Goal: Find specific page/section: Find specific page/section

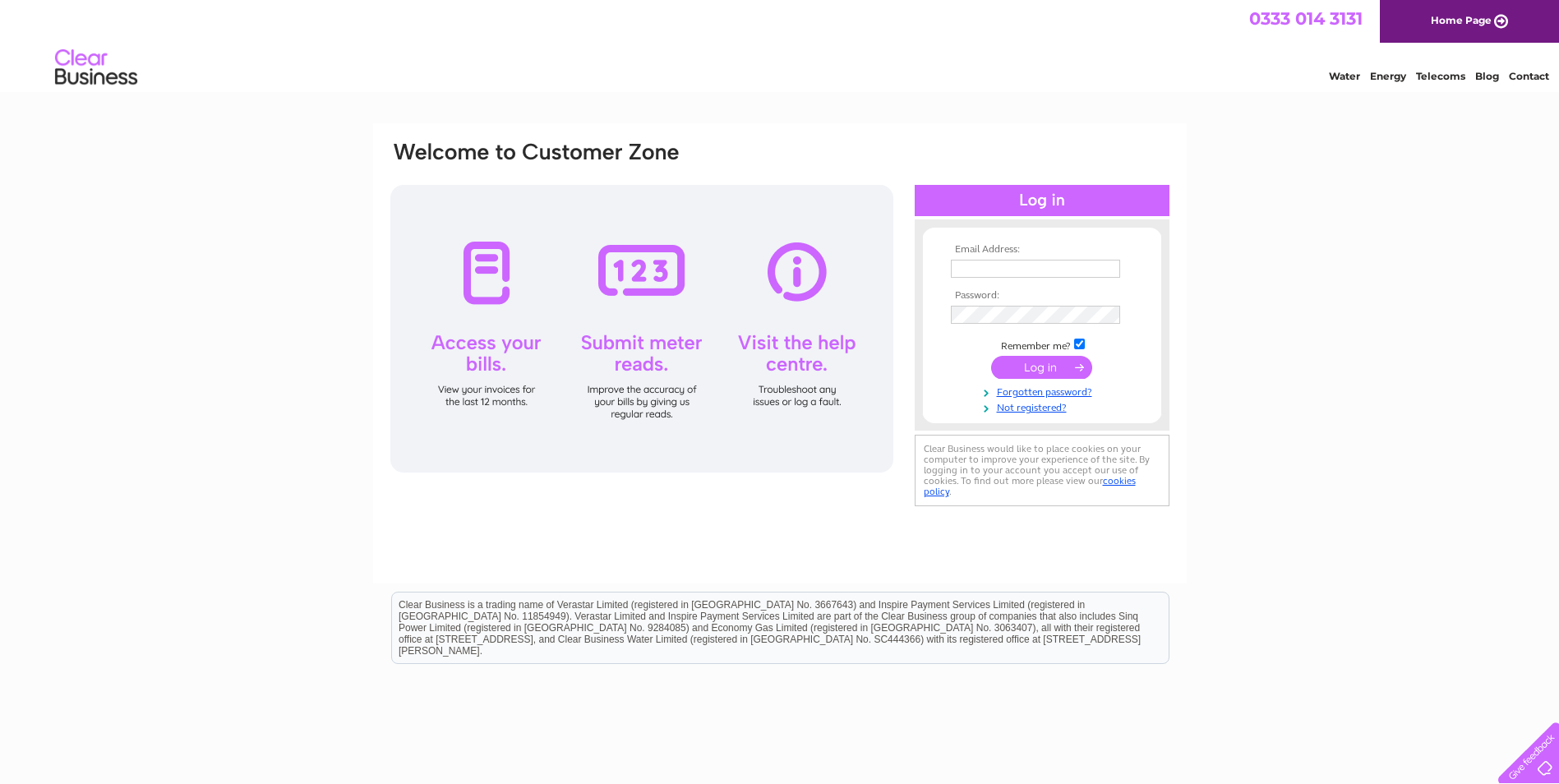
click at [1012, 268] on input "text" at bounding box center [1035, 268] width 169 height 18
type input "accounts@selbydistrictavs.org.uk"
click at [1079, 341] on input "checkbox" at bounding box center [1078, 343] width 10 height 10
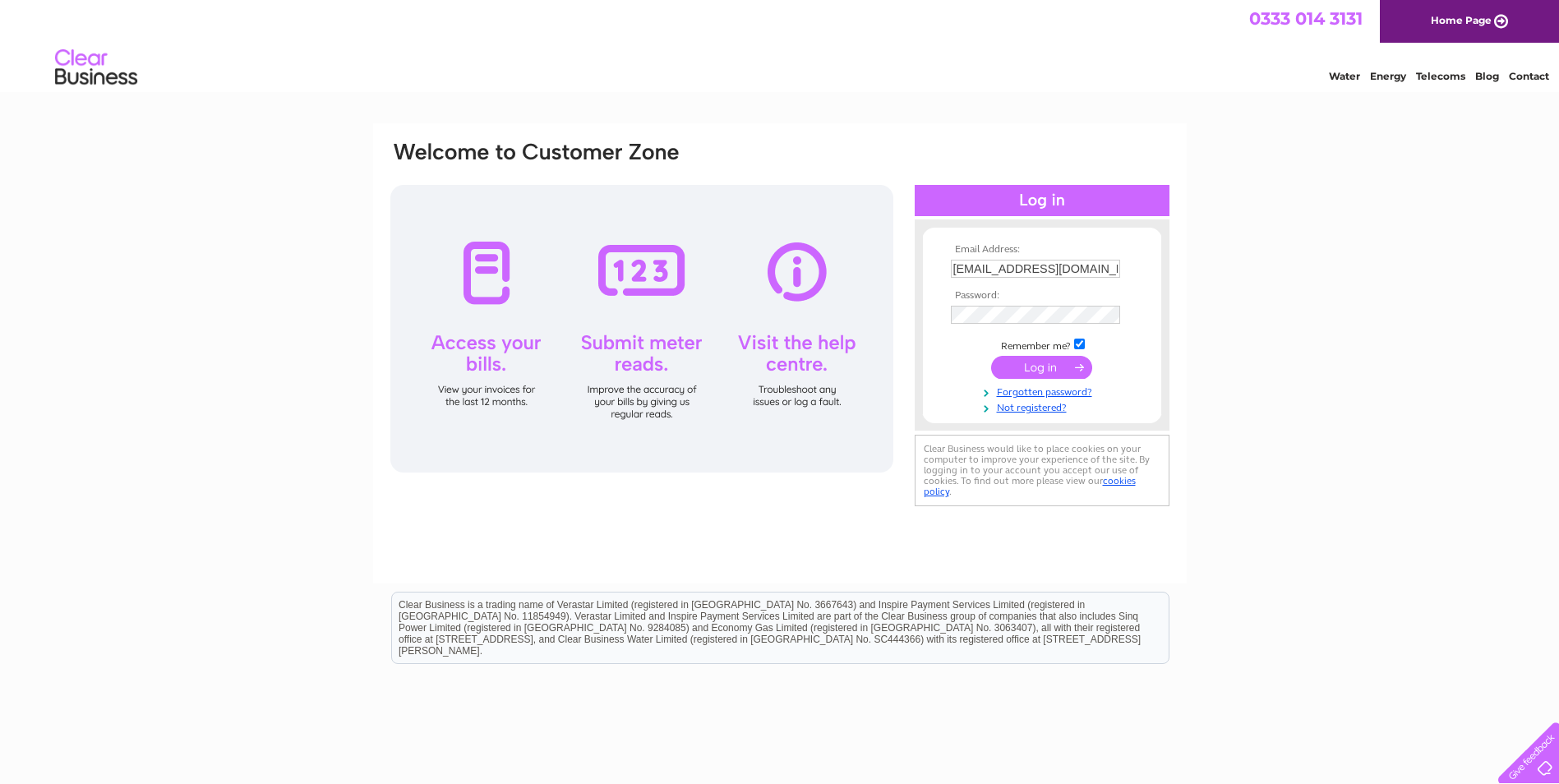
checkbox input "false"
click at [1069, 364] on input "submit" at bounding box center [1041, 367] width 101 height 23
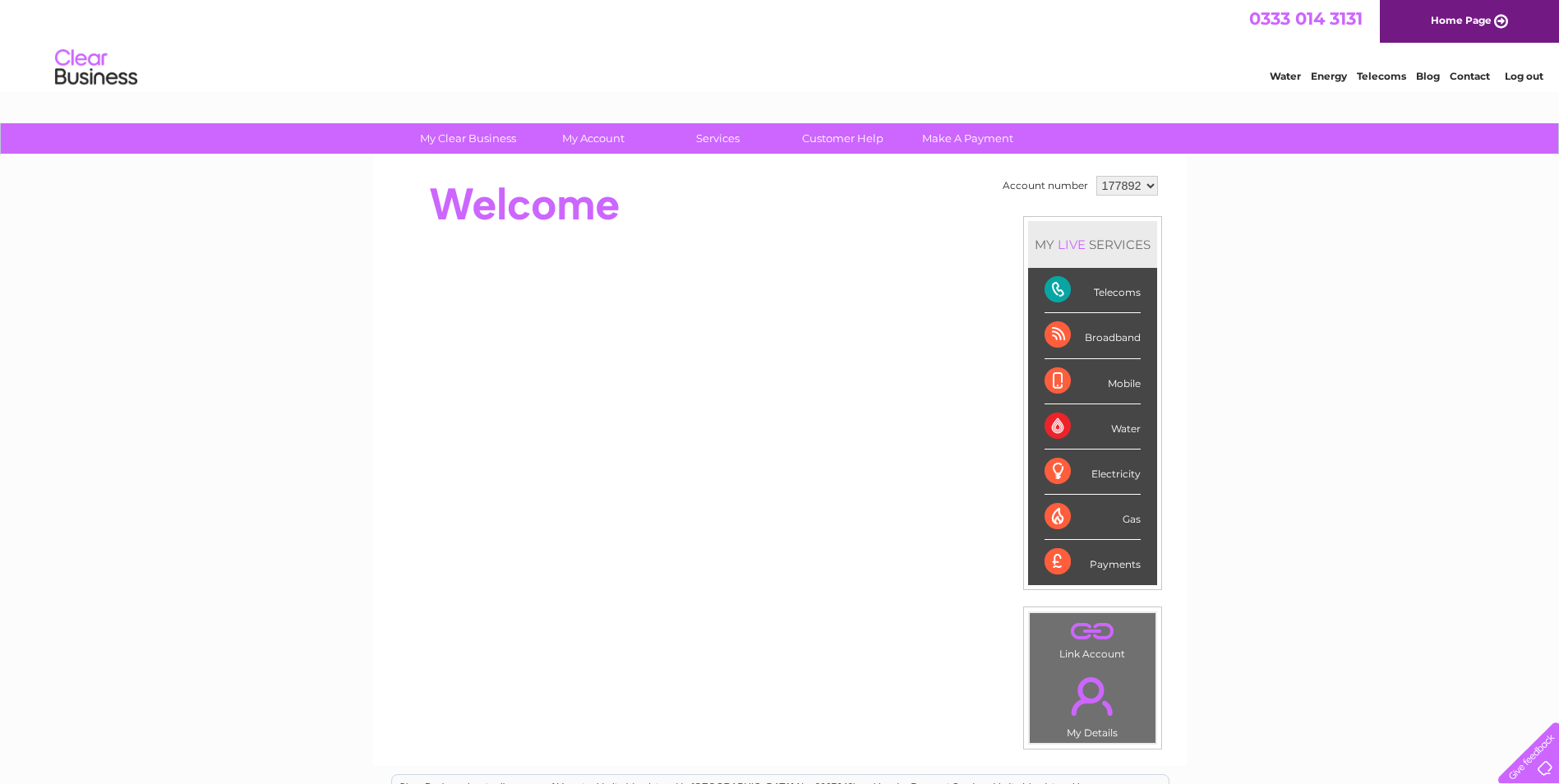
click at [1115, 333] on div "Broadband" at bounding box center [1091, 336] width 96 height 46
click at [1100, 341] on div "Broadband" at bounding box center [1091, 336] width 96 height 46
click at [1048, 334] on div "Broadband" at bounding box center [1091, 336] width 96 height 46
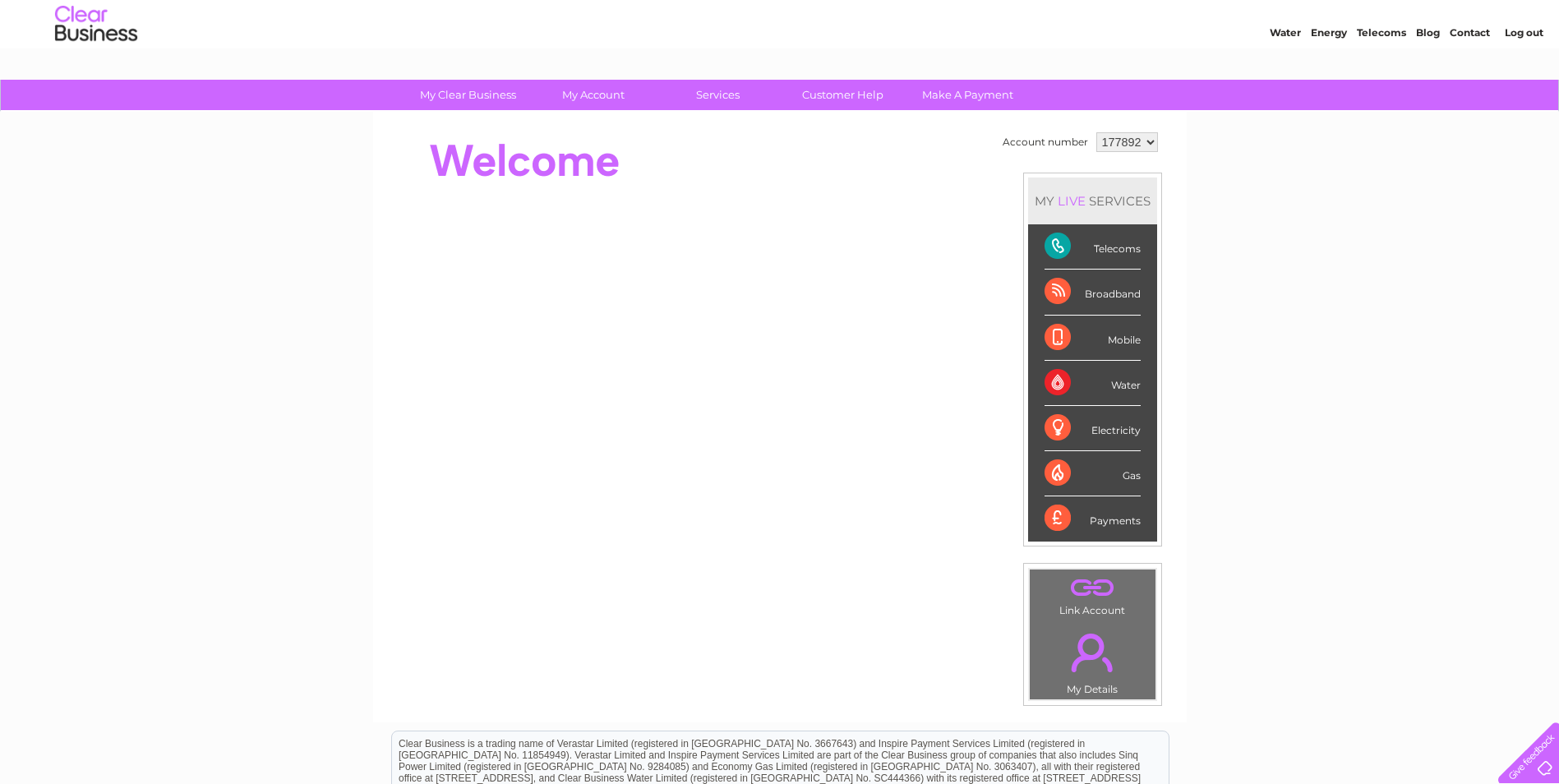
scroll to position [82, 0]
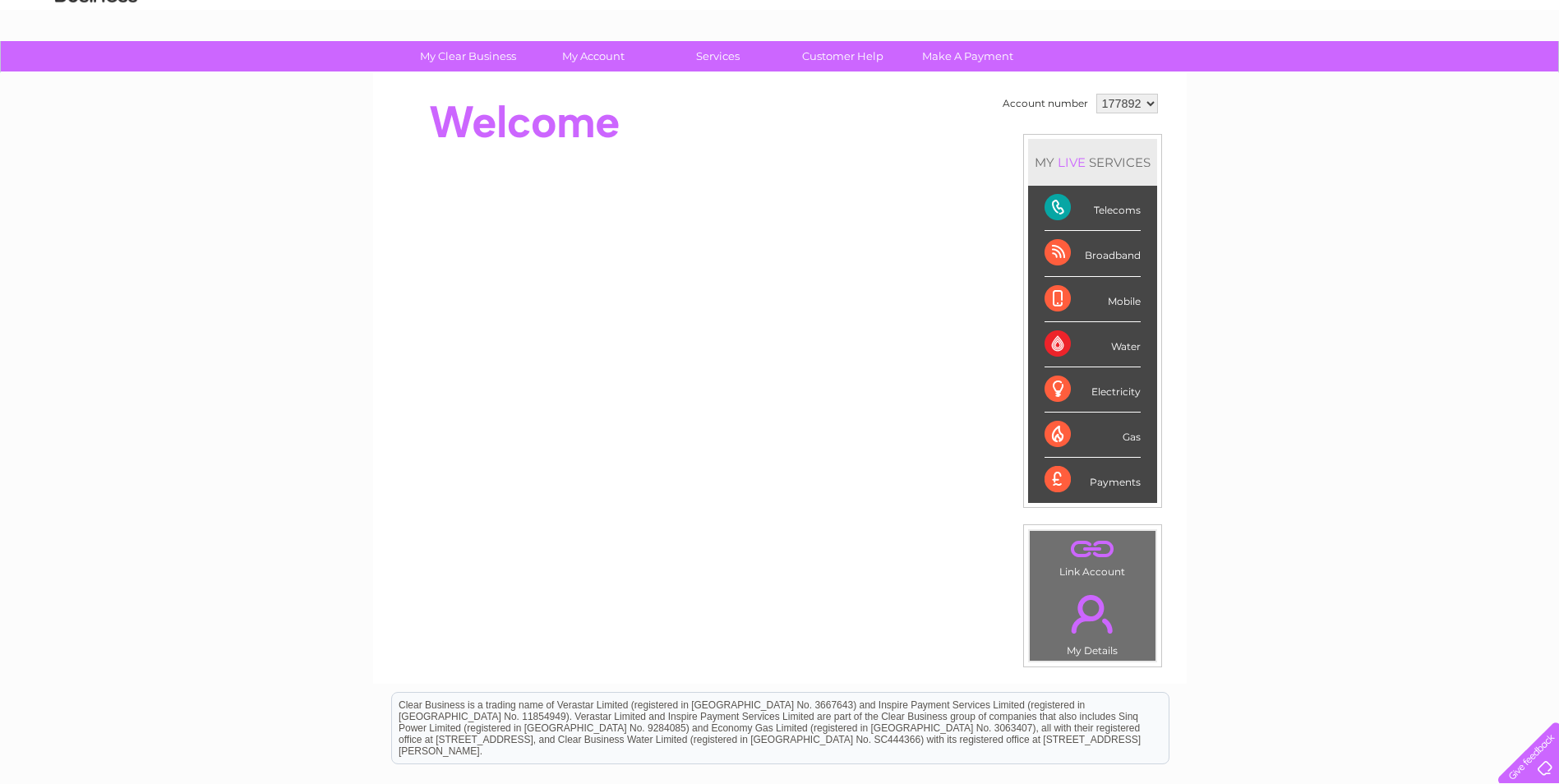
click at [1121, 250] on div "Broadband" at bounding box center [1091, 253] width 96 height 46
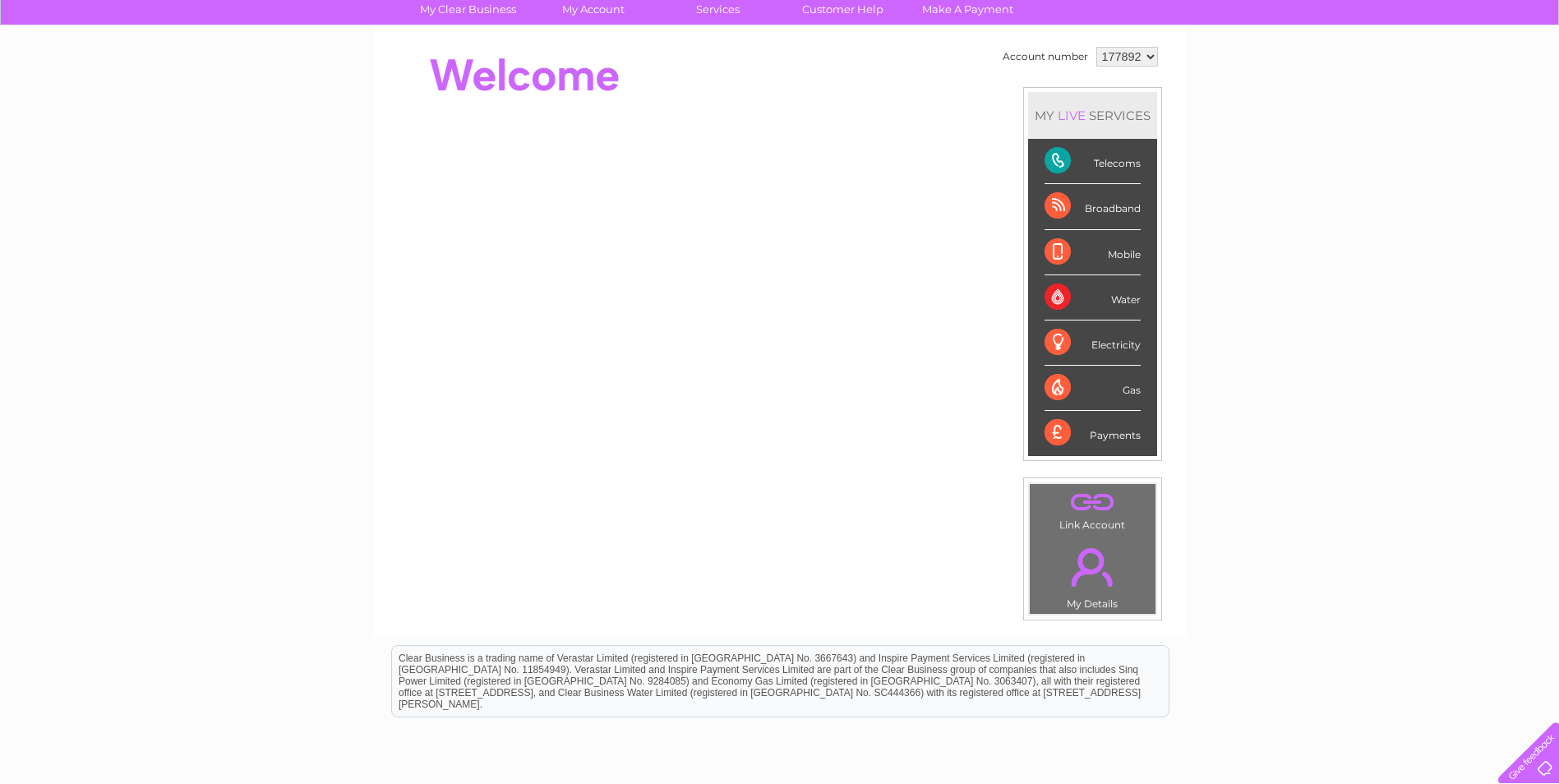
scroll to position [28, 0]
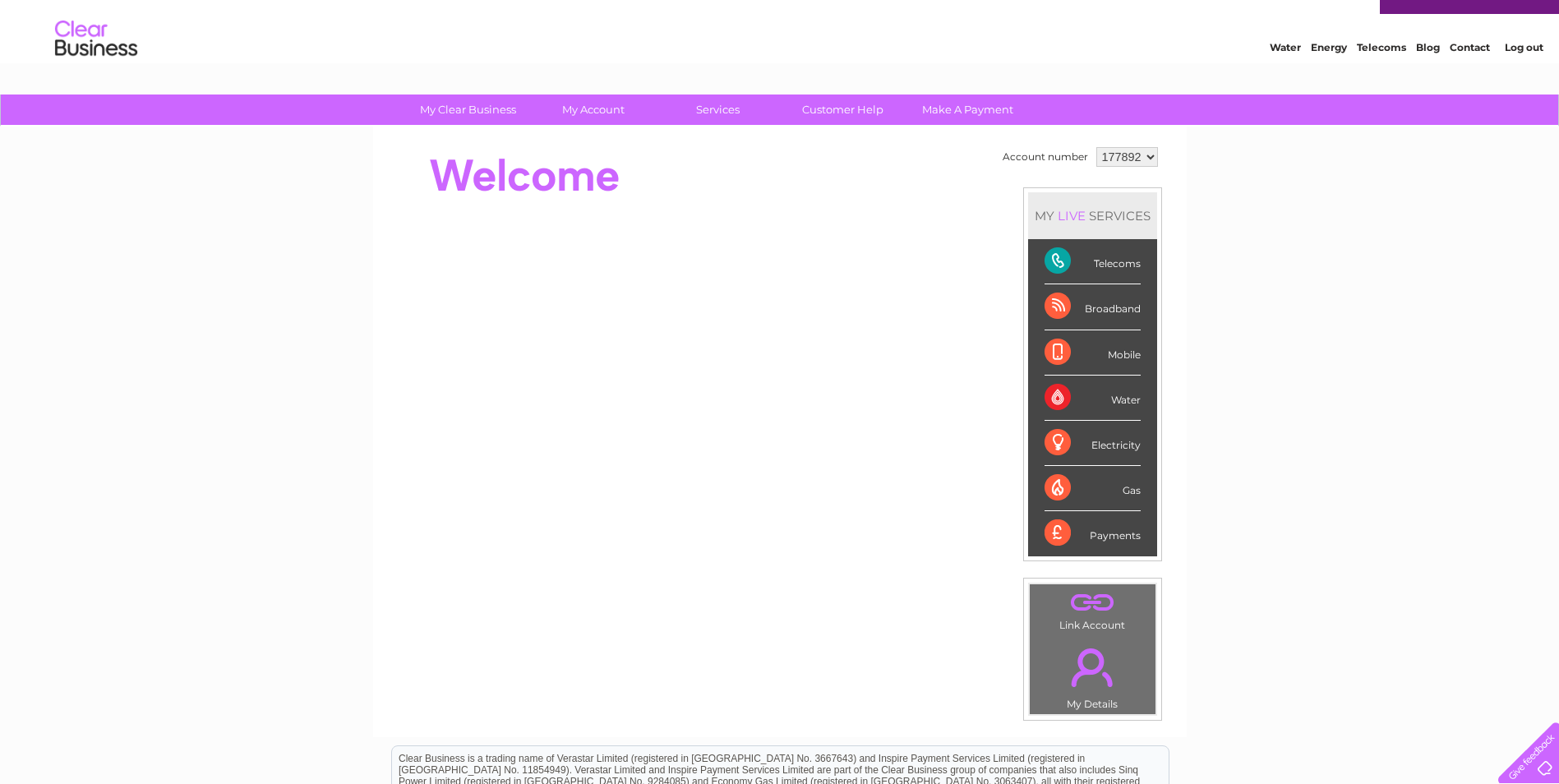
click at [1069, 302] on div "Broadband" at bounding box center [1091, 307] width 96 height 46
click at [1072, 304] on div "Broadband" at bounding box center [1091, 307] width 96 height 46
drag, startPoint x: 1072, startPoint y: 304, endPoint x: 1120, endPoint y: 303, distance: 48.0
click at [1120, 303] on div "Broadband" at bounding box center [1091, 307] width 96 height 46
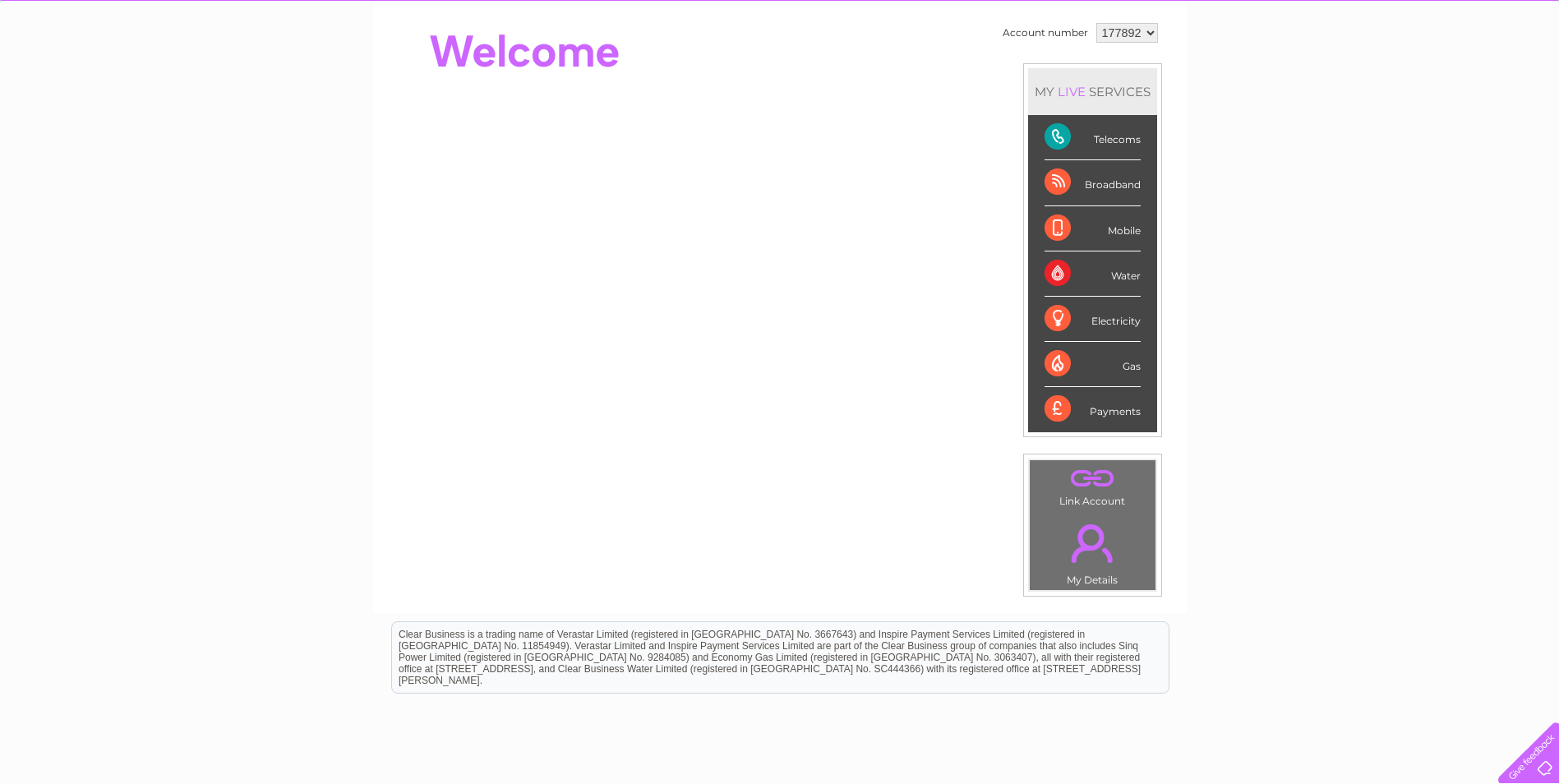
scroll to position [111, 0]
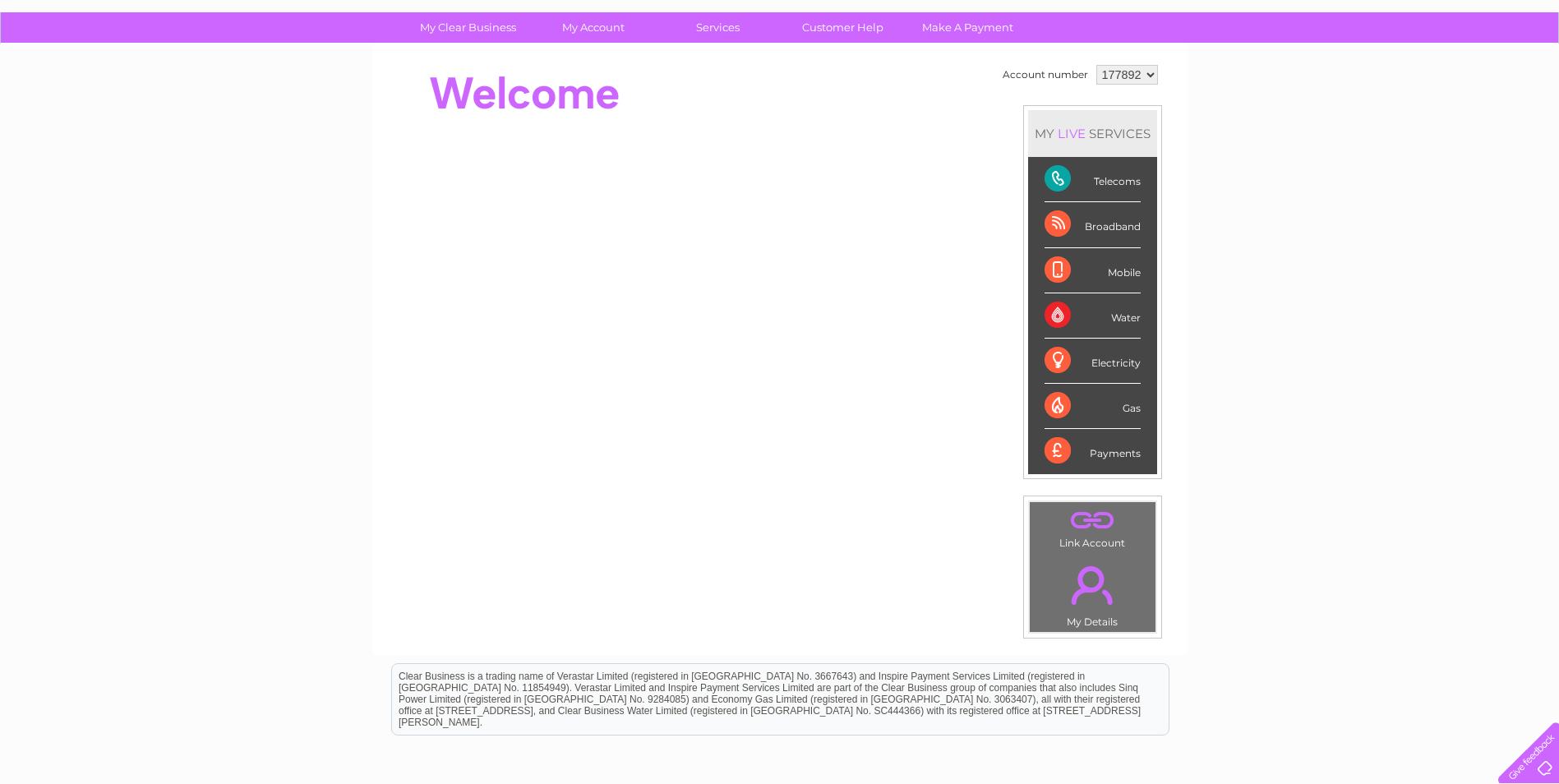
click at [1057, 218] on div "Broadband" at bounding box center [1091, 225] width 96 height 46
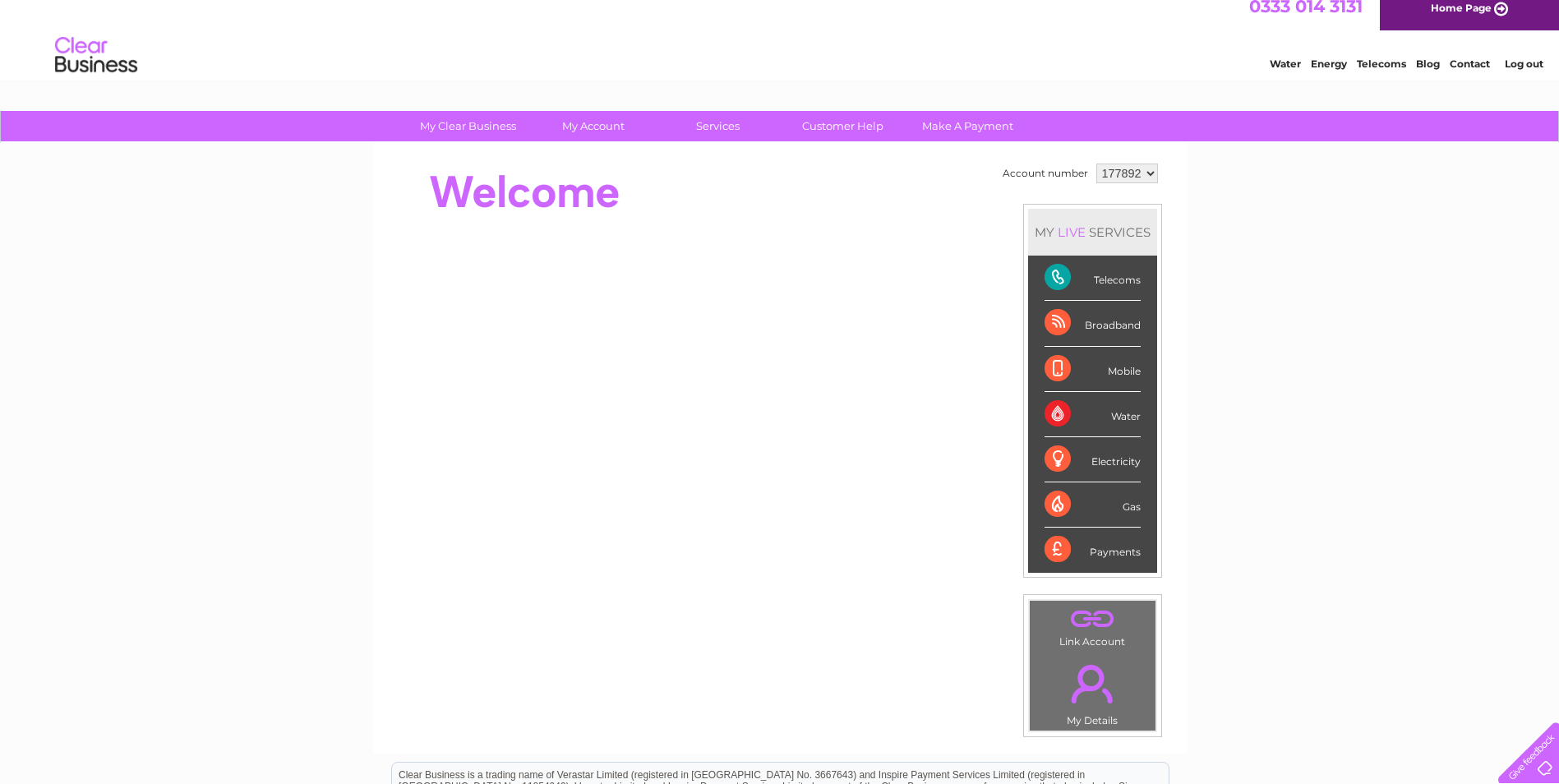
scroll to position [0, 0]
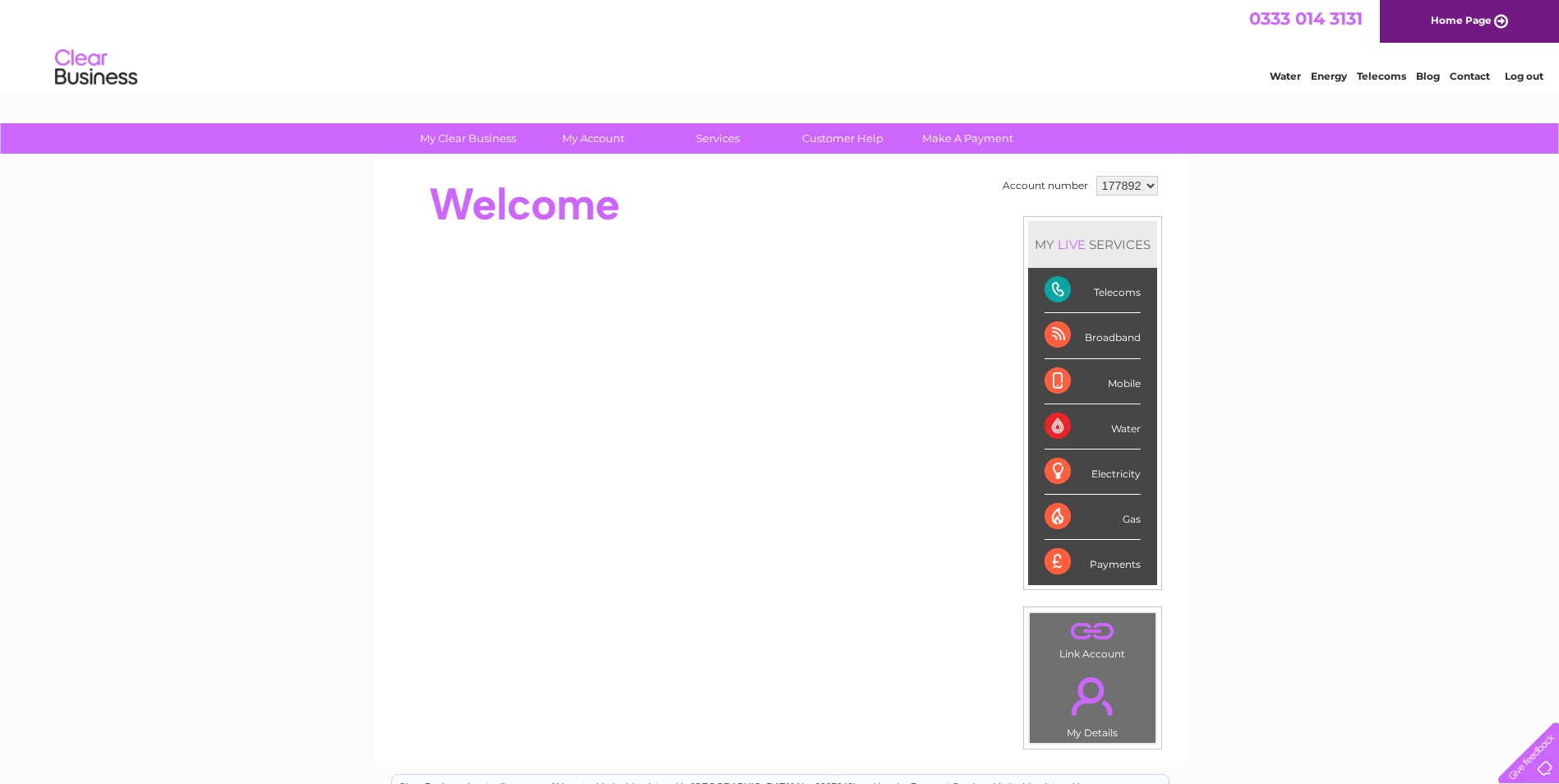
click at [1116, 292] on div "Telecoms" at bounding box center [1091, 290] width 96 height 46
click at [1048, 277] on div "Telecoms" at bounding box center [1091, 290] width 96 height 46
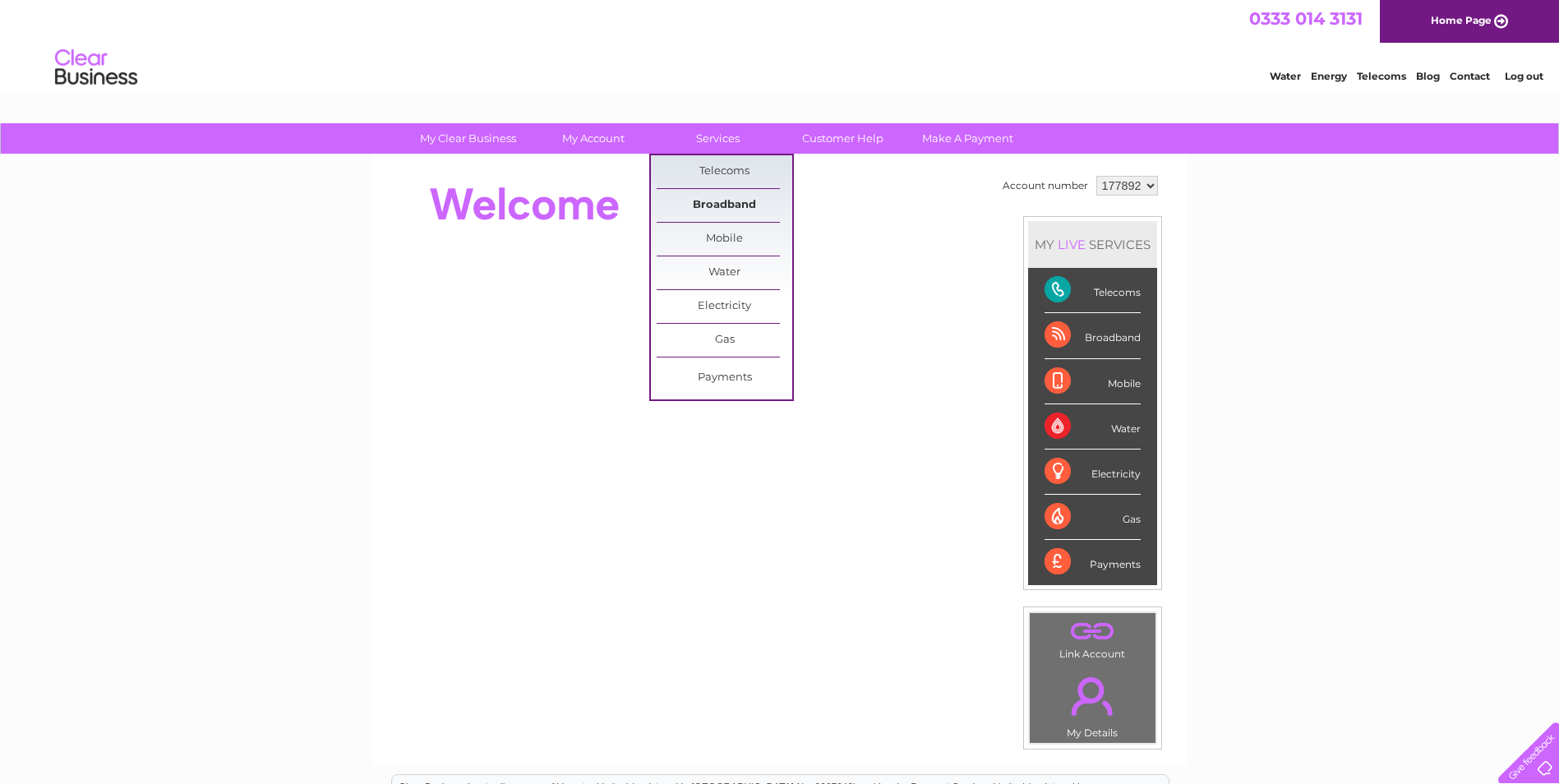
click at [734, 199] on link "Broadband" at bounding box center [724, 205] width 136 height 33
click at [728, 199] on link "Broadband" at bounding box center [724, 205] width 136 height 33
click at [724, 200] on link "Broadband" at bounding box center [724, 205] width 136 height 33
click at [726, 204] on link "Broadband" at bounding box center [724, 205] width 136 height 33
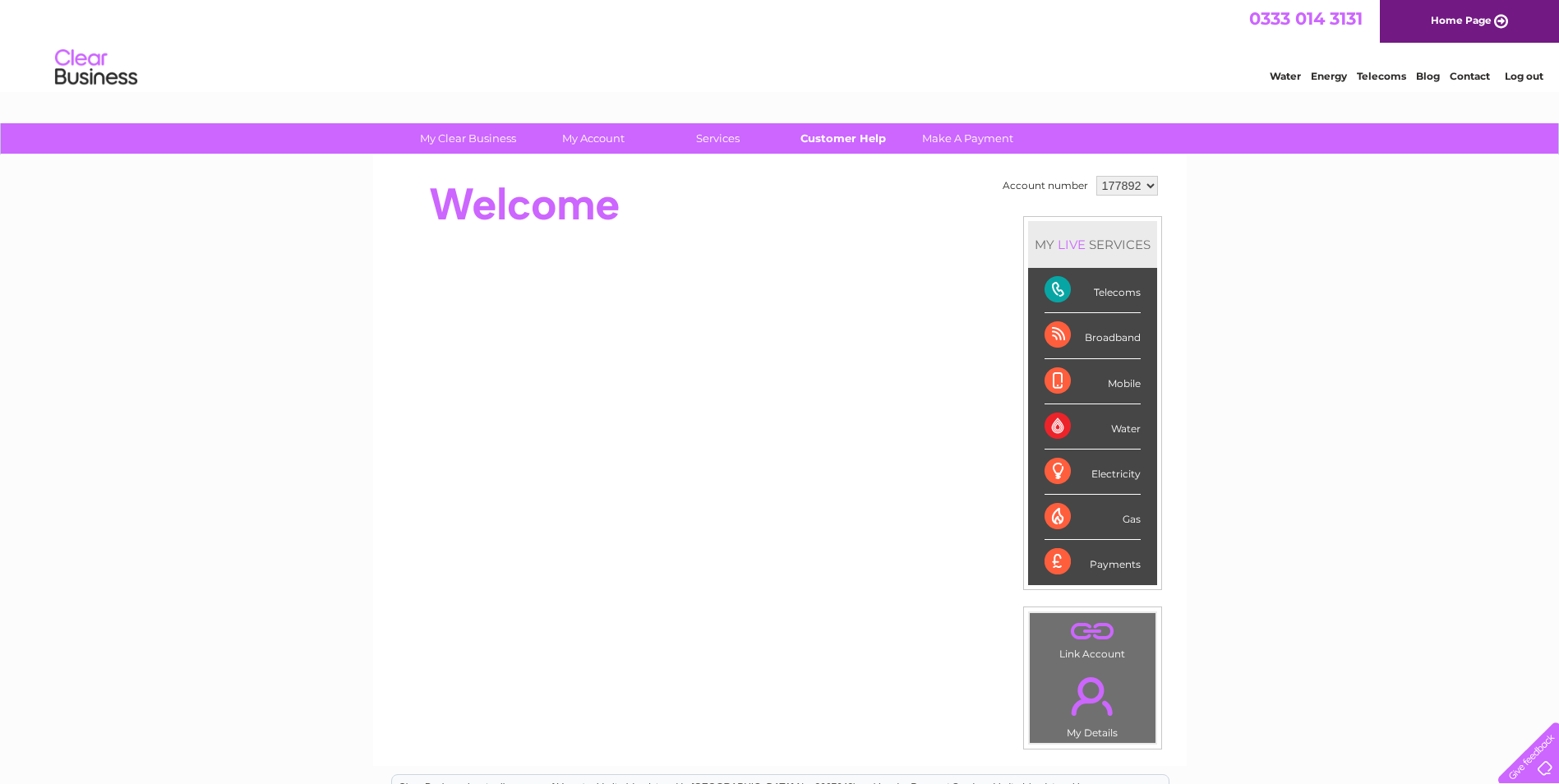
click at [839, 136] on link "Customer Help" at bounding box center [842, 138] width 136 height 30
click at [860, 140] on link "Customer Help" at bounding box center [842, 138] width 136 height 30
click at [864, 138] on link "Customer Help" at bounding box center [842, 138] width 136 height 30
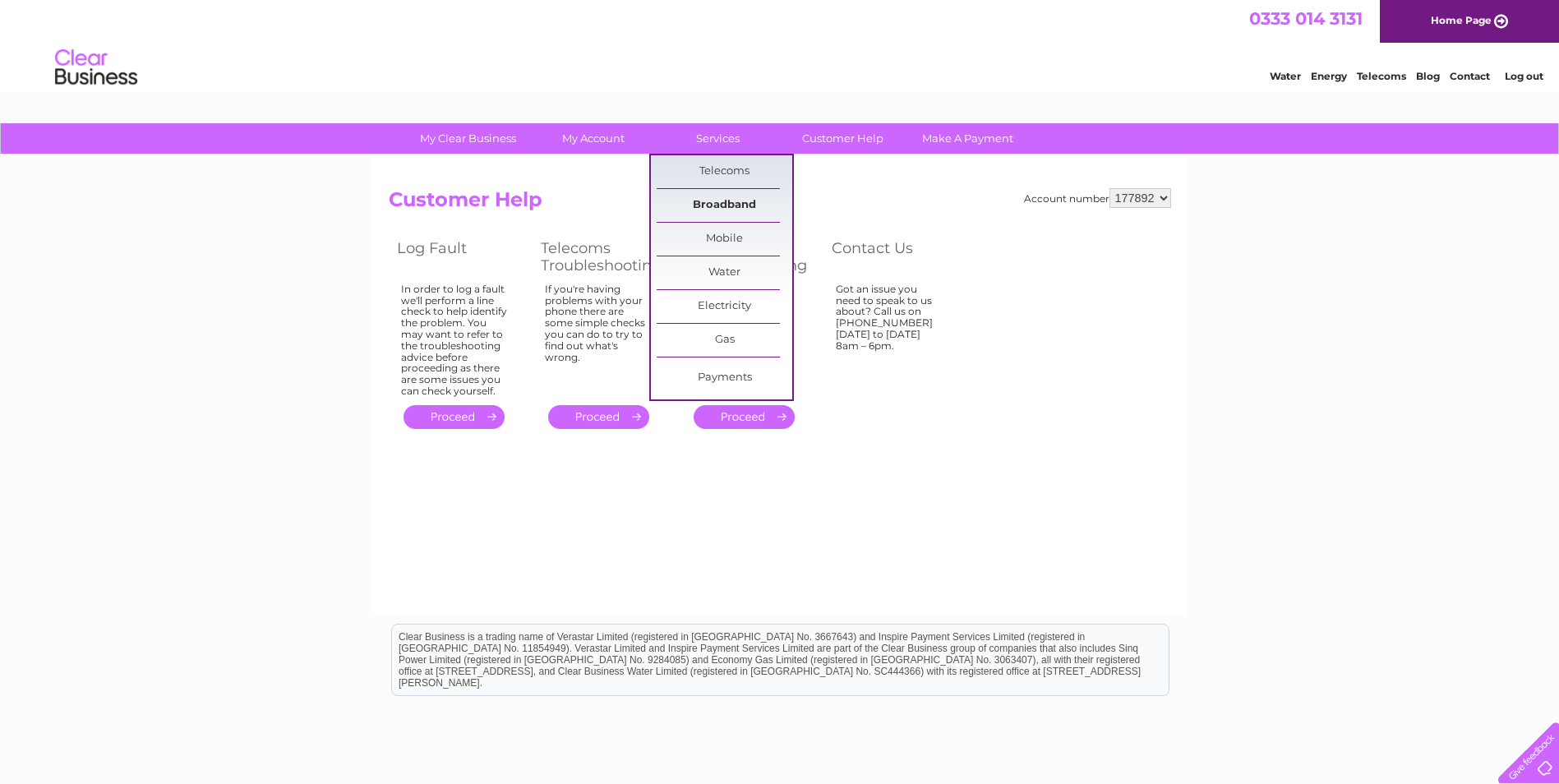
click at [743, 200] on link "Broadband" at bounding box center [724, 205] width 136 height 33
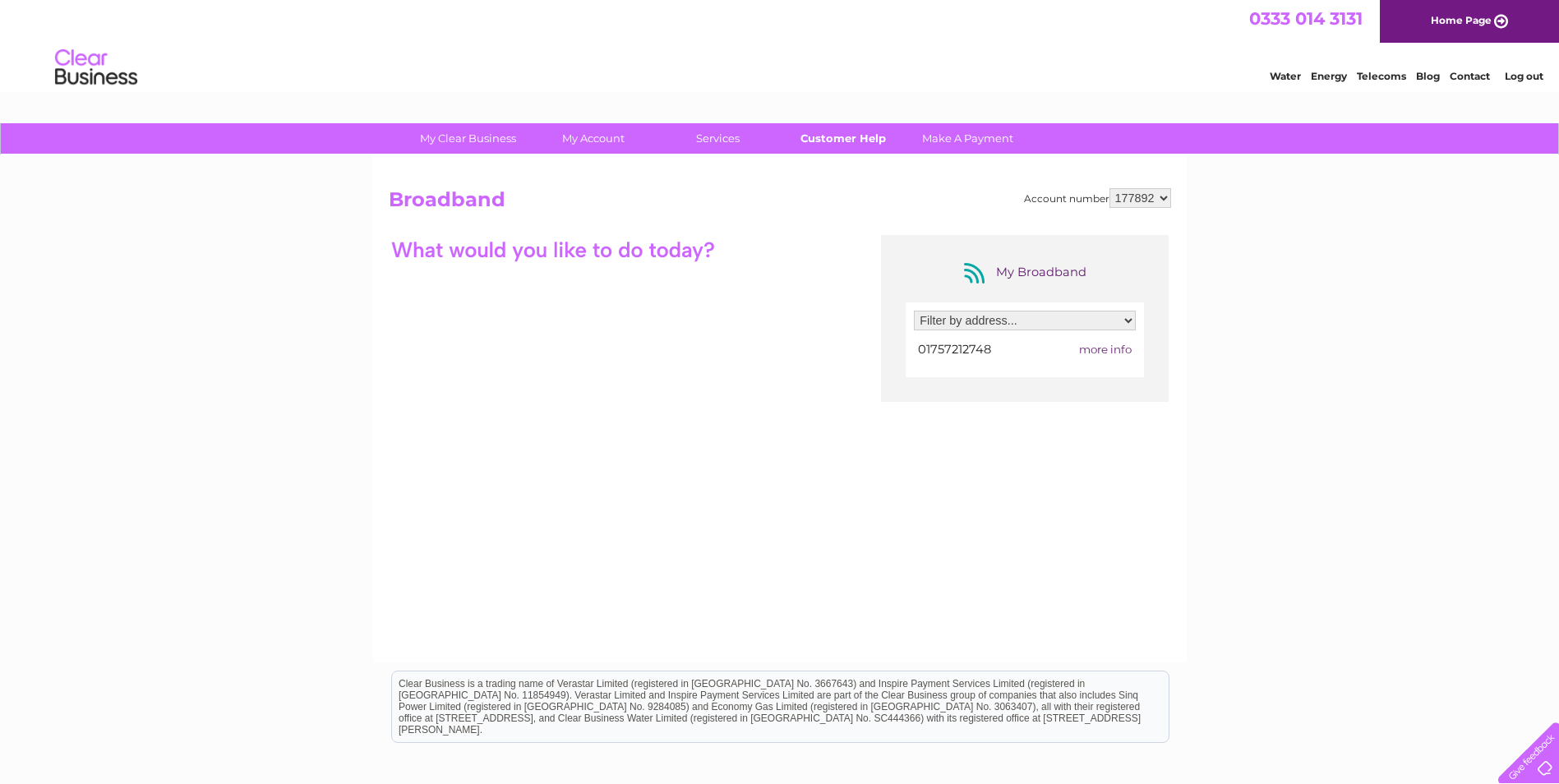
click at [846, 134] on link "Customer Help" at bounding box center [842, 138] width 136 height 30
